Goal: Information Seeking & Learning: Learn about a topic

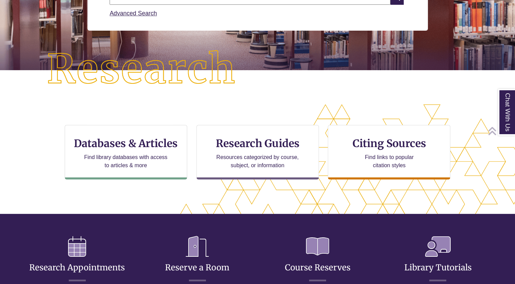
scroll to position [222, 456]
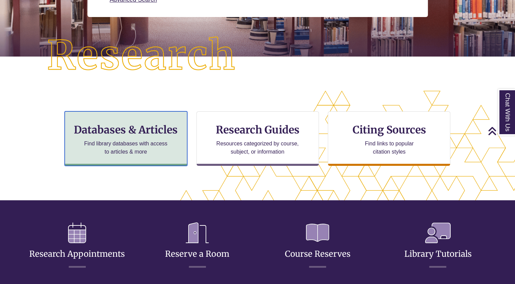
click at [155, 128] on h3 "Databases & Articles" at bounding box center [125, 129] width 111 height 13
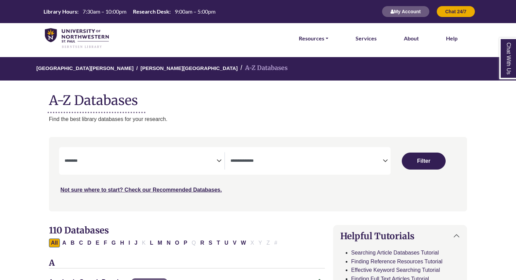
select select "Database Subject Filter"
select select "Database Types Filter"
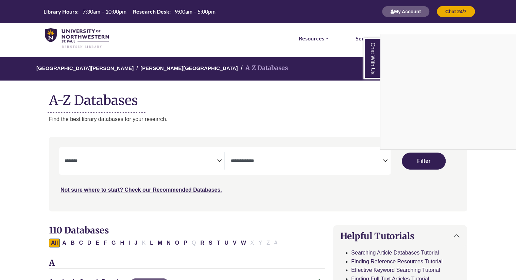
click at [89, 158] on div "Chat With Us" at bounding box center [258, 140] width 516 height 280
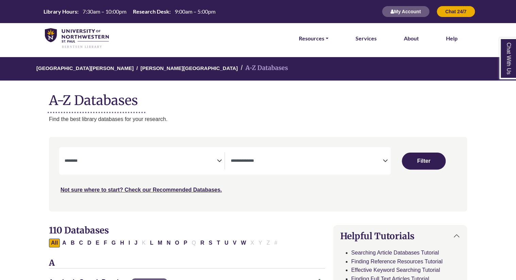
click at [218, 163] on icon "Search filters" at bounding box center [219, 160] width 5 height 10
click at [384, 162] on icon "Search filters" at bounding box center [385, 160] width 5 height 10
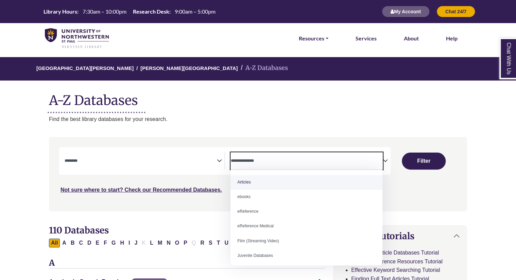
click at [396, 114] on div "[GEOGRAPHIC_DATA][PERSON_NAME] A-Z Databases A-Z Databases Find the best librar…" at bounding box center [258, 90] width 439 height 66
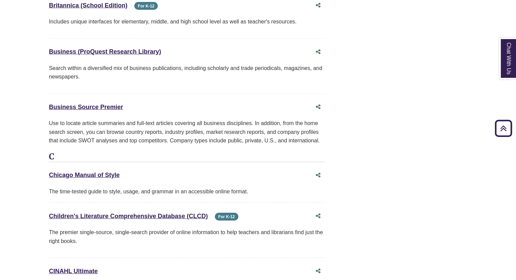
scroll to position [953, 0]
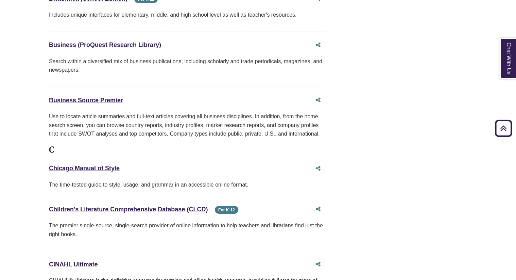
click at [106, 41] on link "Business (ProQuest Research Library) This link opens in a new window" at bounding box center [105, 44] width 112 height 7
click at [106, 40] on div "Business (ProQuest Research Library) This link opens in a new window" at bounding box center [180, 45] width 263 height 10
click at [106, 41] on link "Business (ProQuest Research Library) This link opens in a new window" at bounding box center [105, 44] width 112 height 7
